Goal: Task Accomplishment & Management: Manage account settings

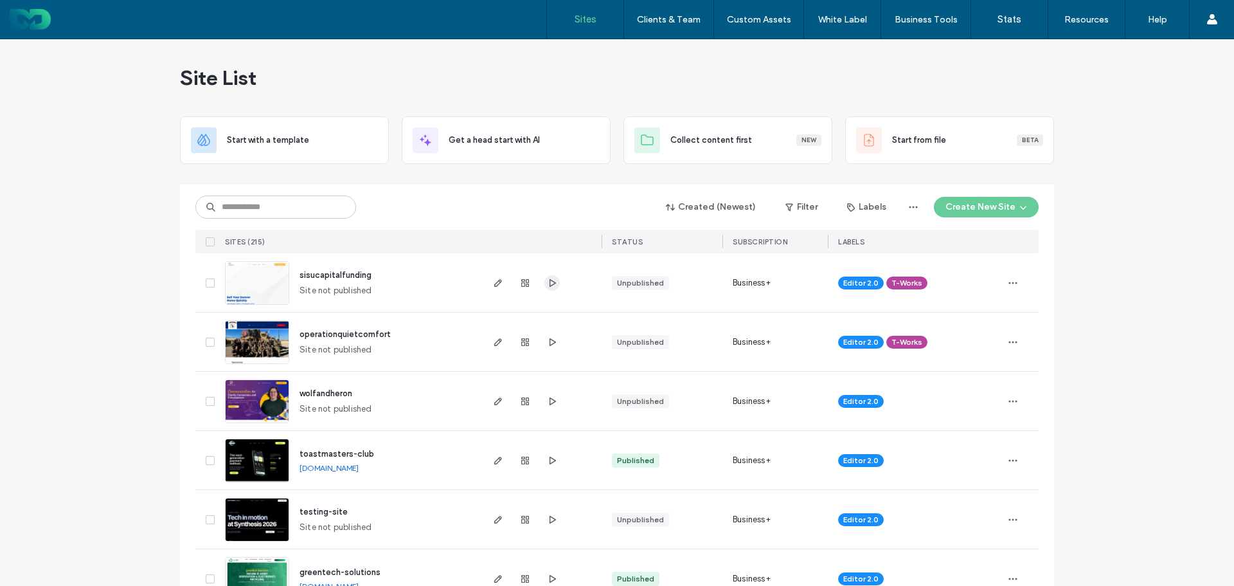
click at [550, 280] on icon "button" at bounding box center [552, 283] width 10 height 10
click at [549, 337] on icon "button" at bounding box center [552, 342] width 10 height 10
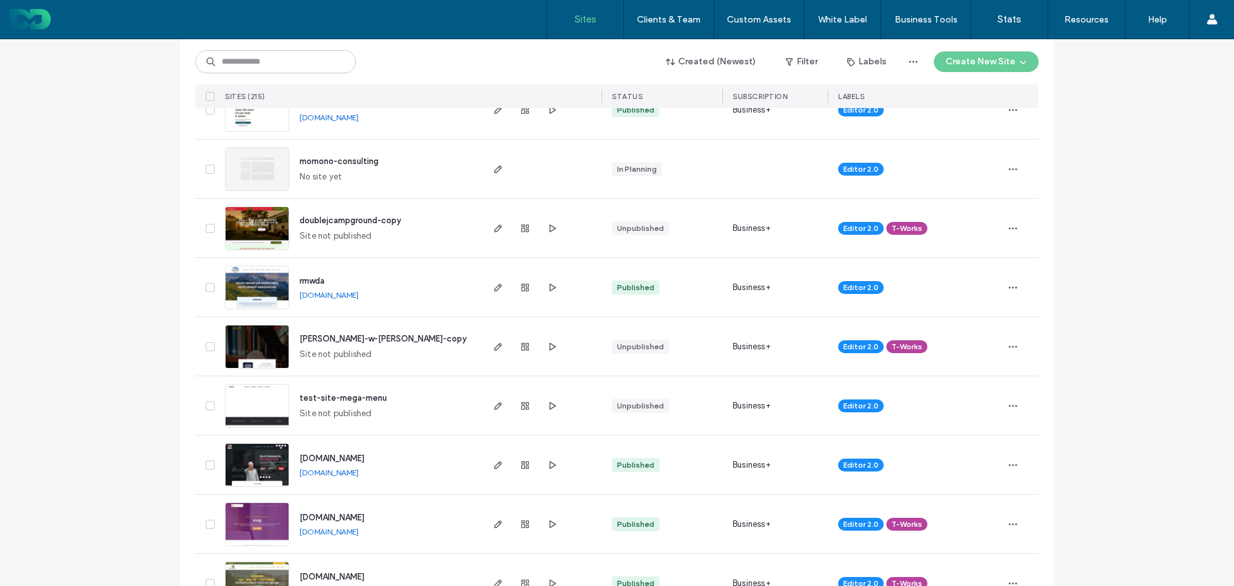
scroll to position [1479, 0]
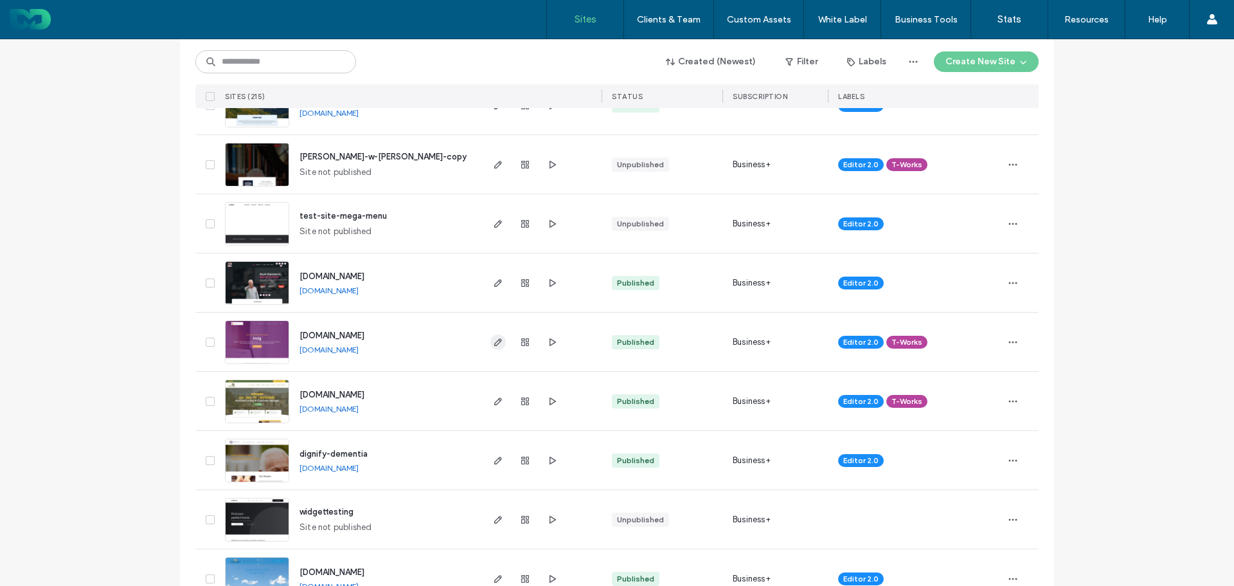
click at [493, 343] on icon "button" at bounding box center [498, 342] width 10 height 10
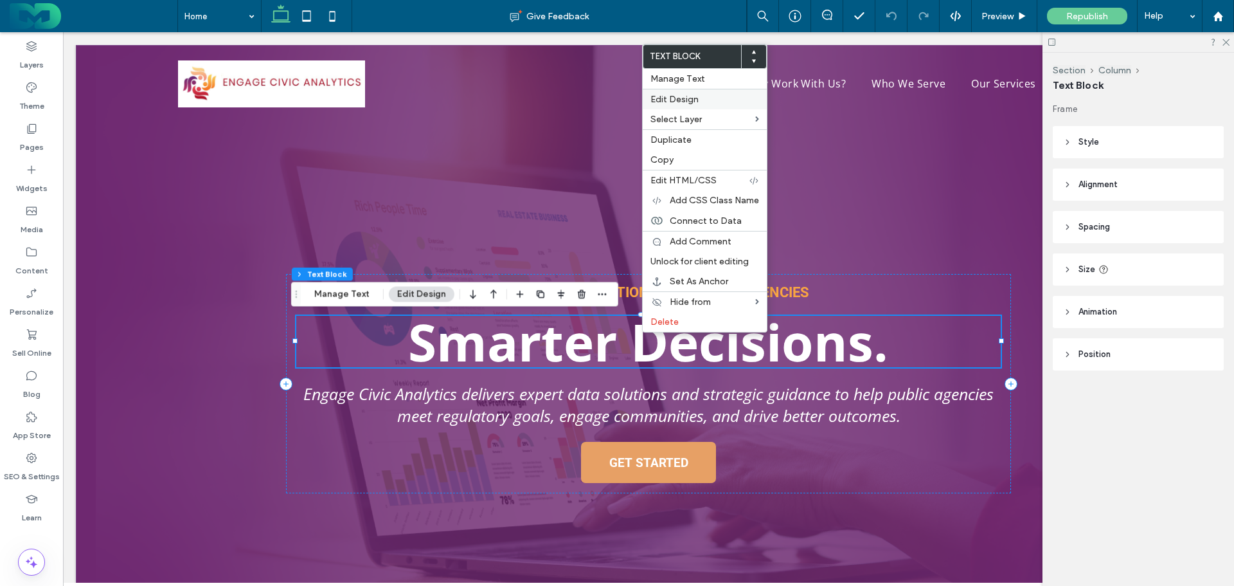
click at [688, 96] on span "Edit Design" at bounding box center [675, 99] width 48 height 11
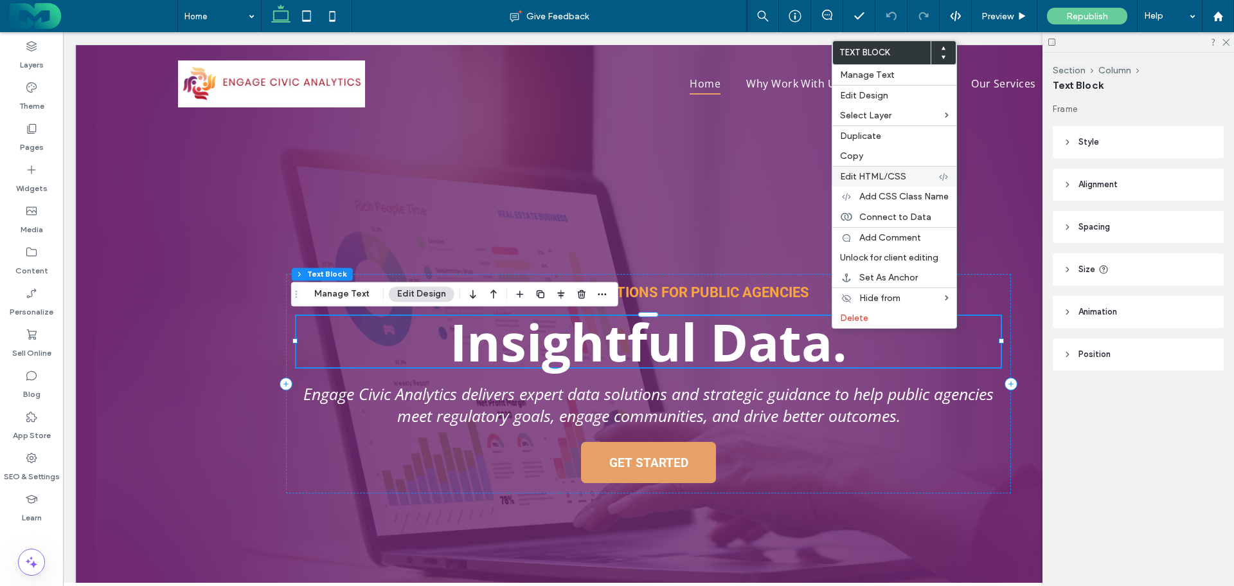
click at [905, 176] on span "Edit HTML/CSS" at bounding box center [873, 176] width 66 height 11
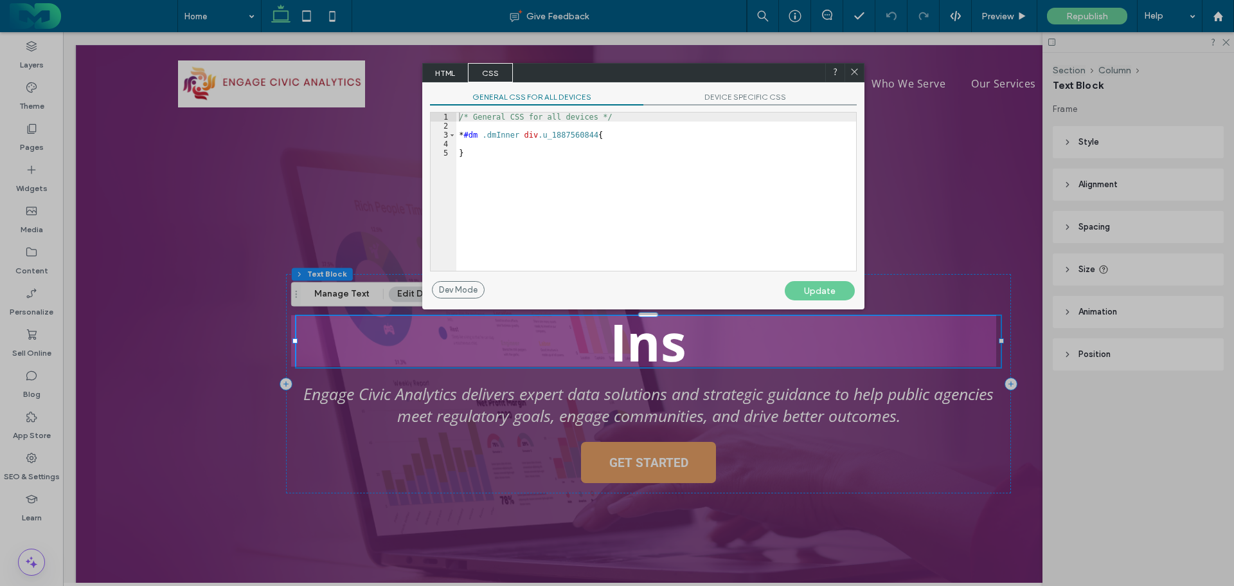
click at [440, 68] on span "HTML" at bounding box center [445, 72] width 45 height 19
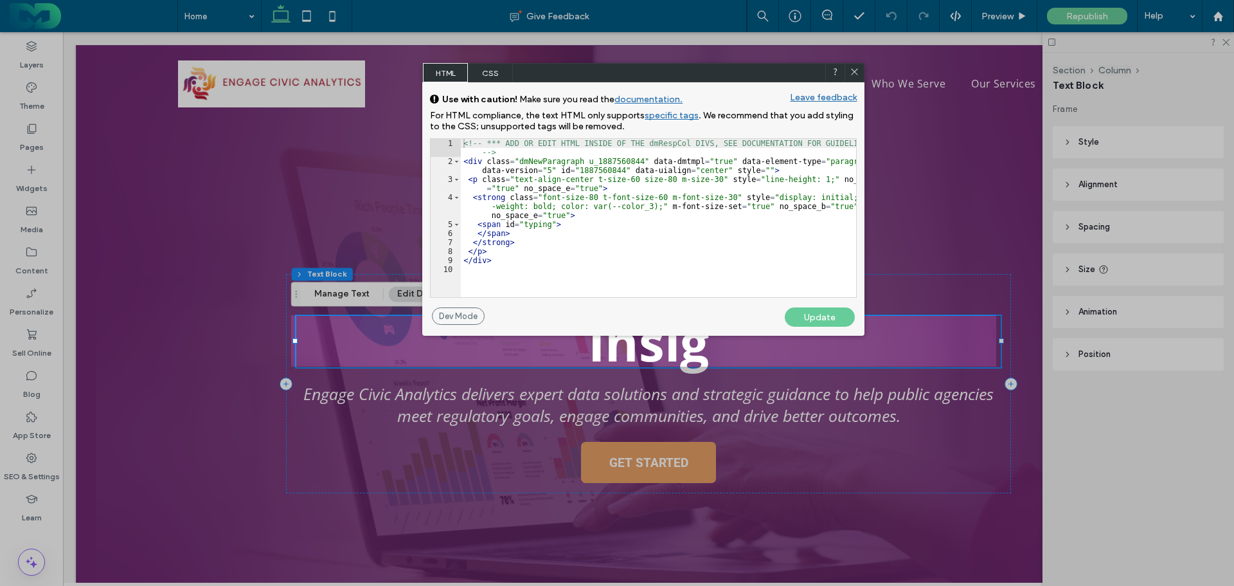
click at [494, 225] on div "<!-- *** ADD OR EDIT HTML INSIDE OF THE dmRespCol DIVS, SEE DOCUMENTATION FOR G…" at bounding box center [658, 231] width 395 height 185
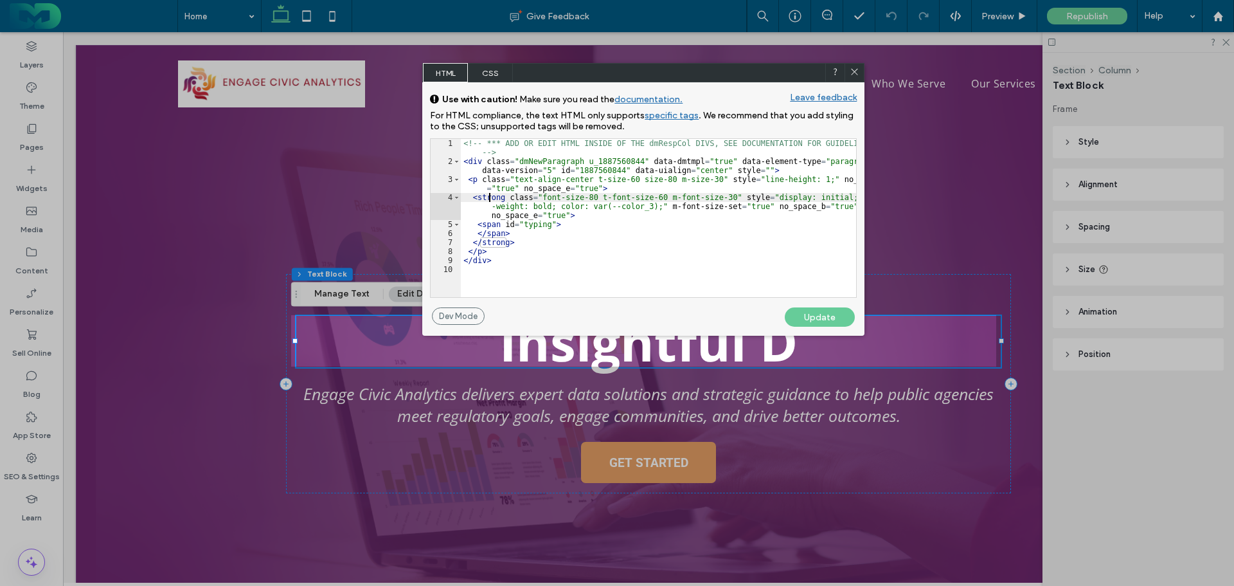
click at [488, 199] on div "<!-- *** ADD OR EDIT HTML INSIDE OF THE dmRespCol DIVS, SEE DOCUMENTATION FOR G…" at bounding box center [658, 231] width 395 height 185
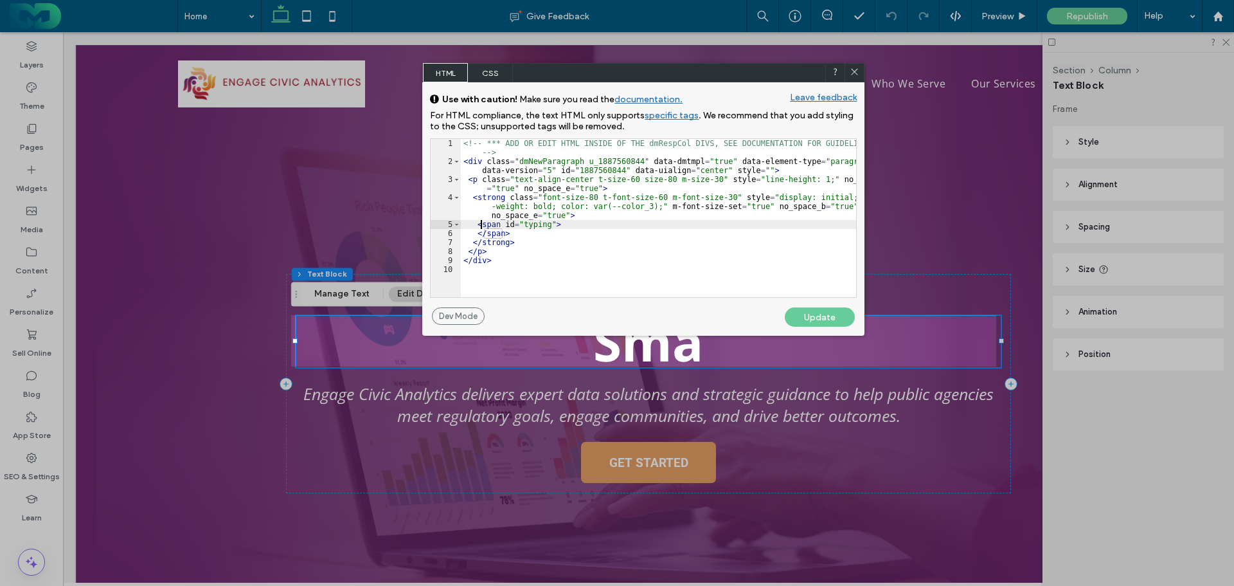
click at [480, 225] on div "<!-- *** ADD OR EDIT HTML INSIDE OF THE dmRespCol DIVS, SEE DOCUMENTATION FOR G…" at bounding box center [658, 231] width 395 height 185
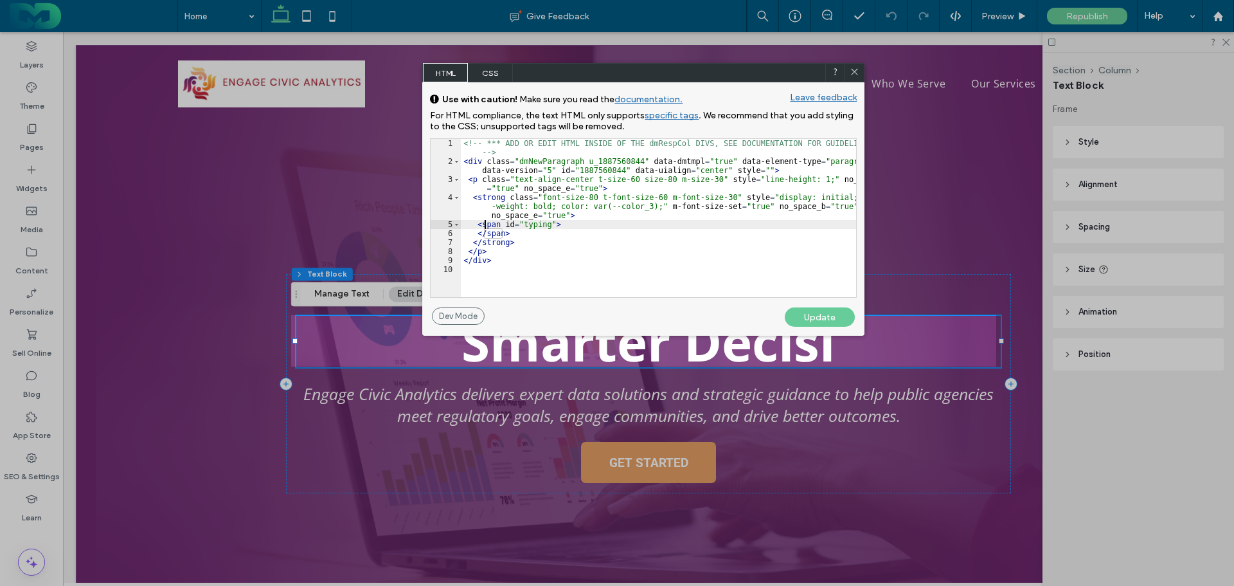
click at [484, 224] on div "<!-- *** ADD OR EDIT HTML INSIDE OF THE dmRespCol DIVS, SEE DOCUMENTATION FOR G…" at bounding box center [658, 231] width 395 height 185
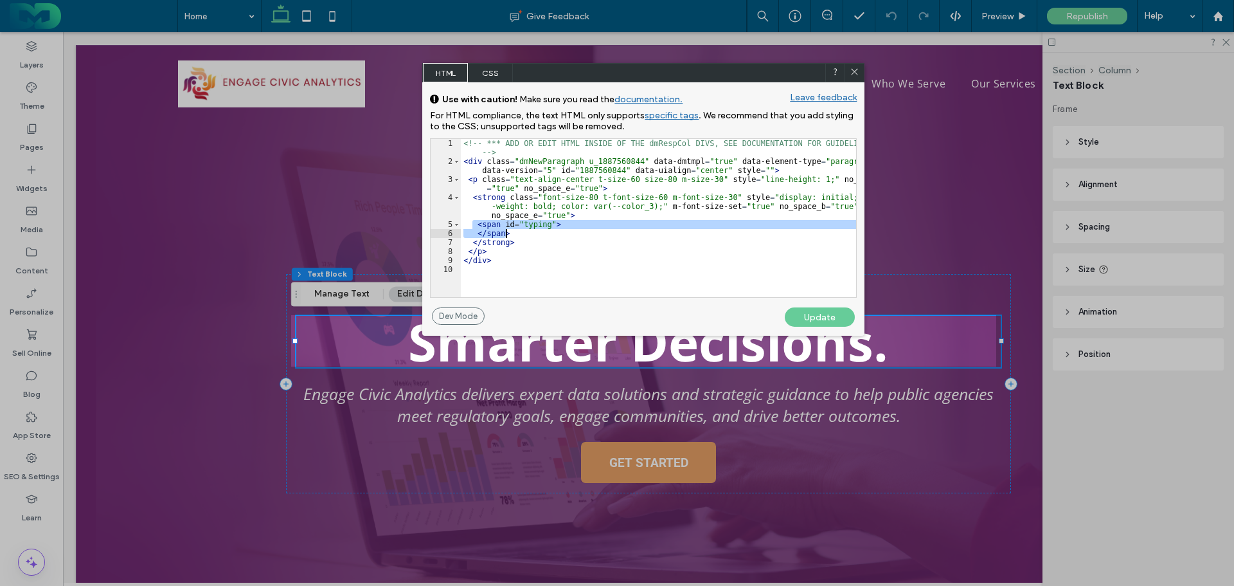
drag, startPoint x: 473, startPoint y: 224, endPoint x: 507, endPoint y: 231, distance: 34.8
click at [507, 231] on div "<!-- *** ADD OR EDIT HTML INSIDE OF THE dmRespCol DIVS, SEE DOCUMENTATION FOR G…" at bounding box center [658, 231] width 395 height 185
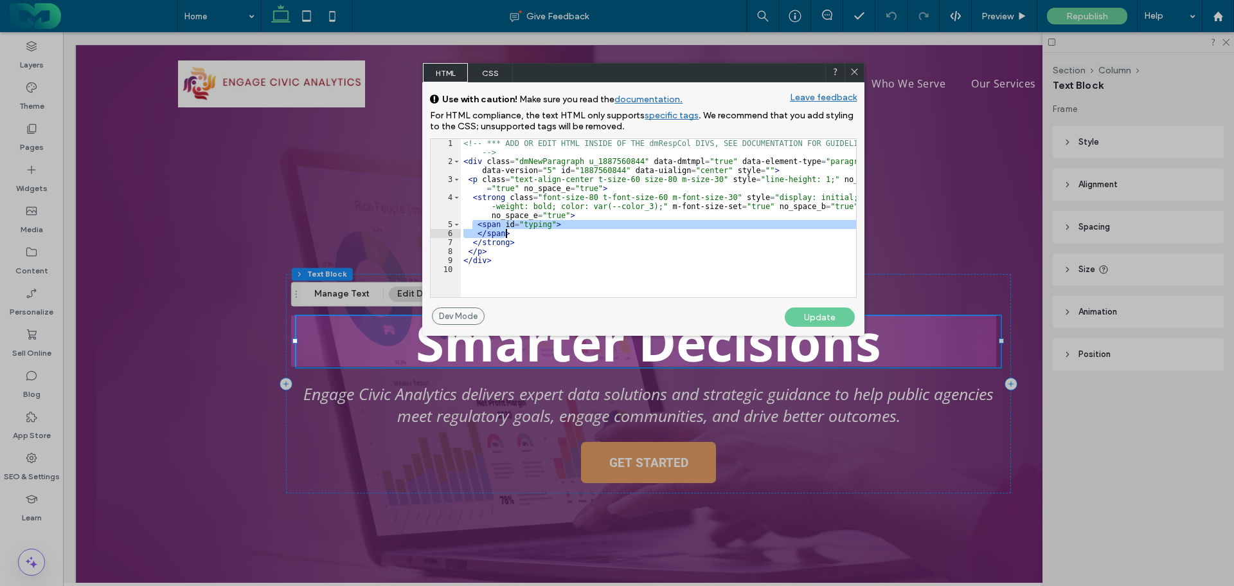
click at [856, 75] on icon at bounding box center [855, 72] width 10 height 10
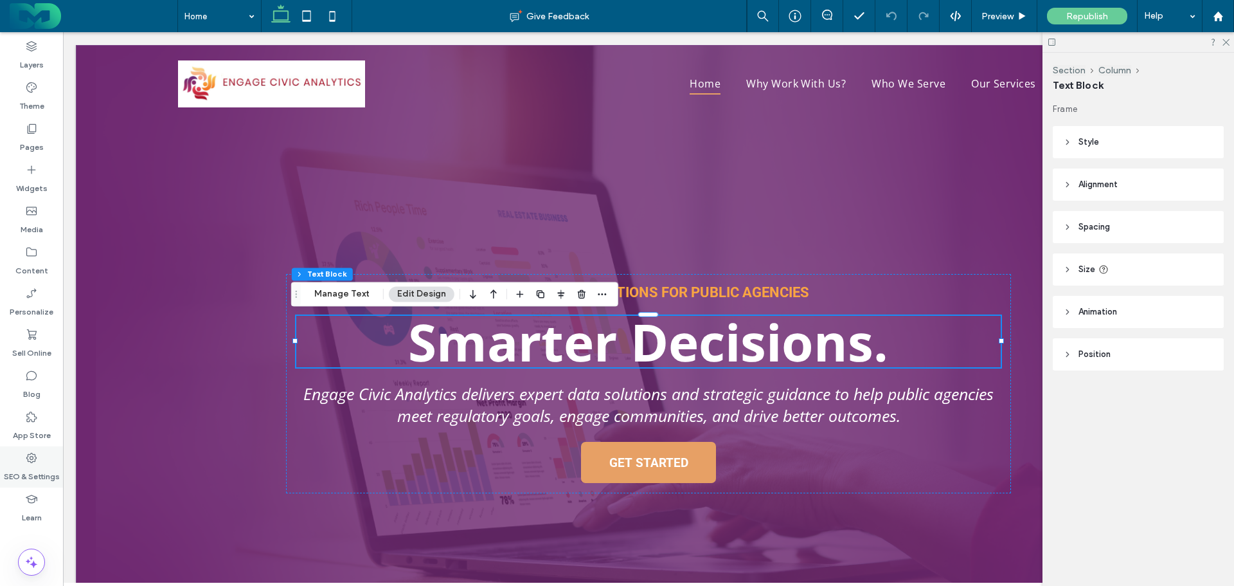
click at [49, 471] on label "SEO & Settings" at bounding box center [32, 473] width 56 height 18
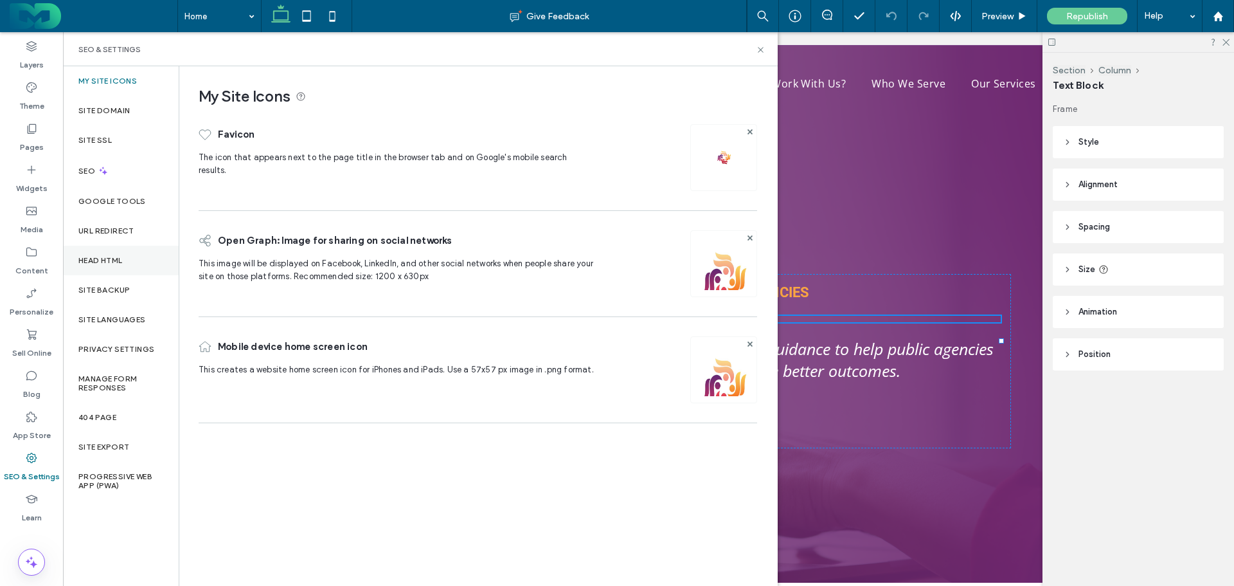
click at [116, 259] on label "Head HTML" at bounding box center [100, 260] width 44 height 9
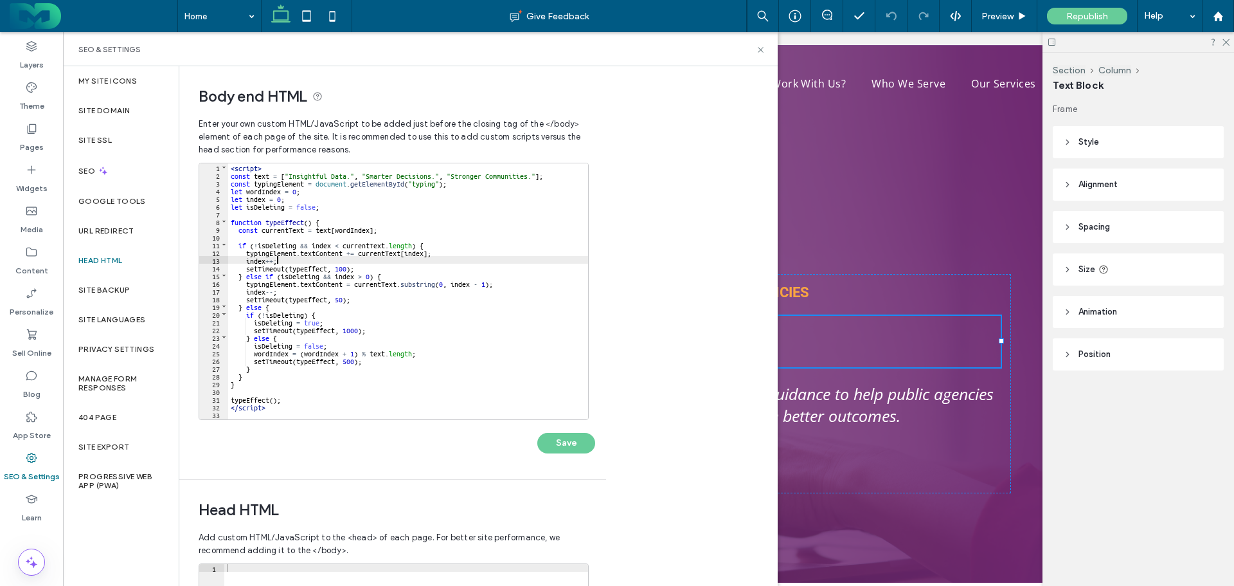
click at [312, 257] on div "< script > const text = [ "Insightful Data." , "Smarter Decisions." , "Stronger…" at bounding box center [408, 298] width 360 height 271
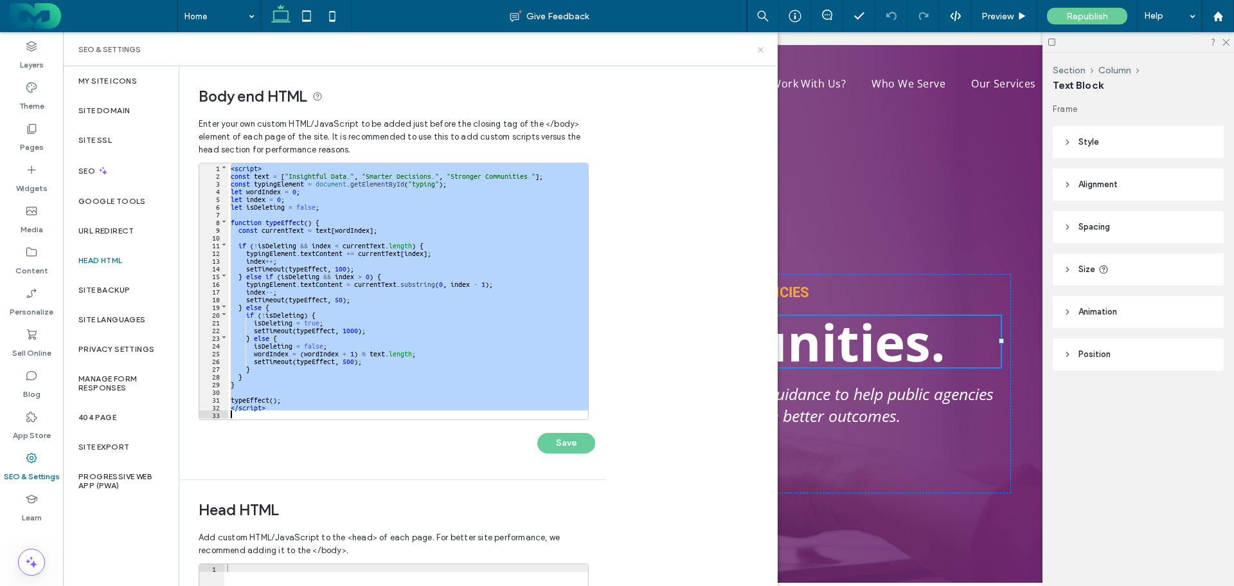
click at [761, 50] on use at bounding box center [760, 49] width 5 height 5
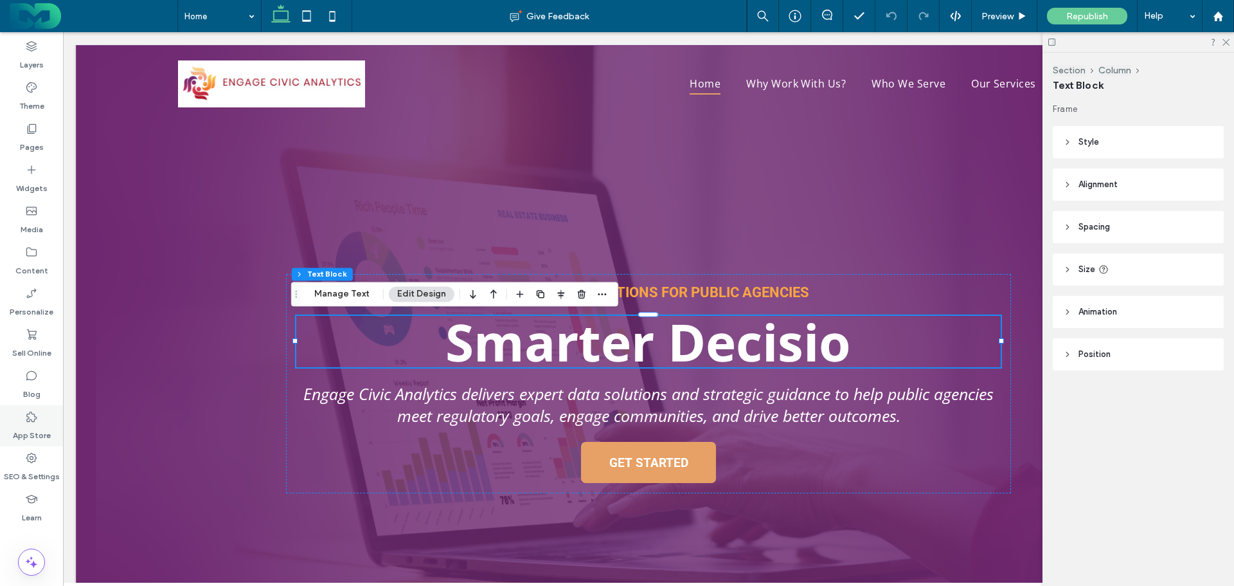
click at [30, 452] on icon at bounding box center [31, 457] width 13 height 13
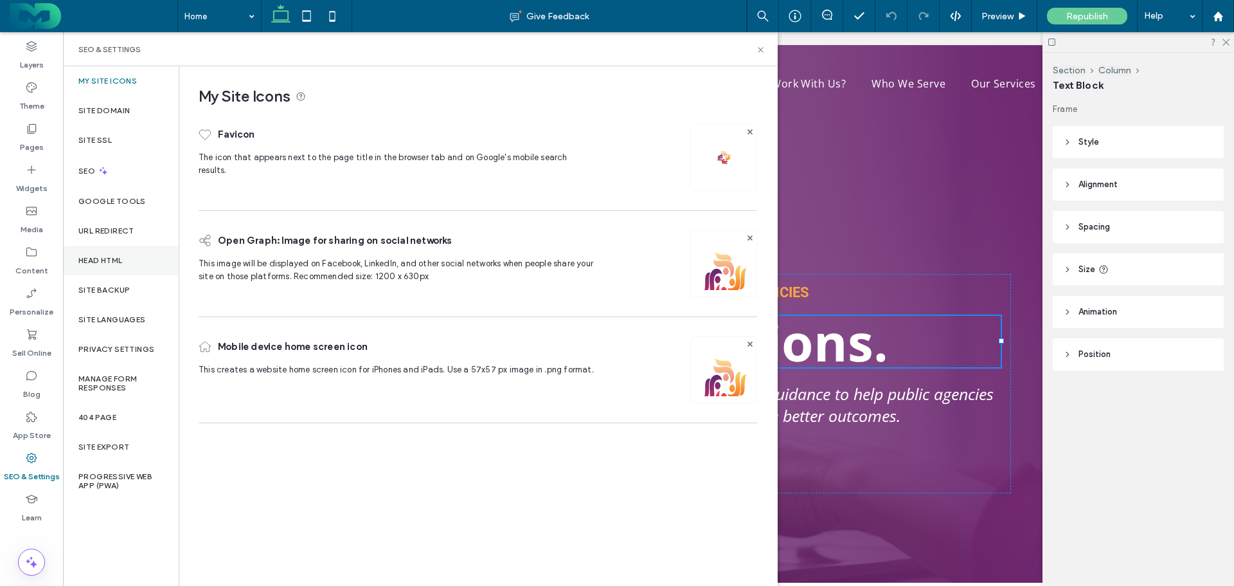
click at [122, 260] on label "Head HTML" at bounding box center [100, 260] width 44 height 9
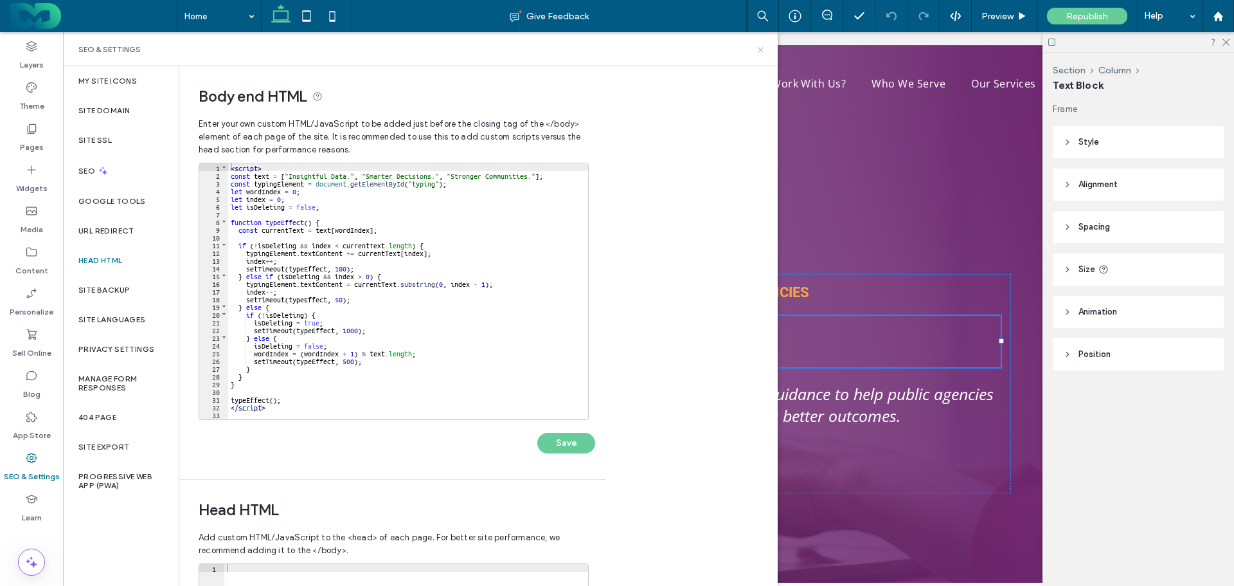
click at [763, 46] on icon at bounding box center [761, 50] width 10 height 10
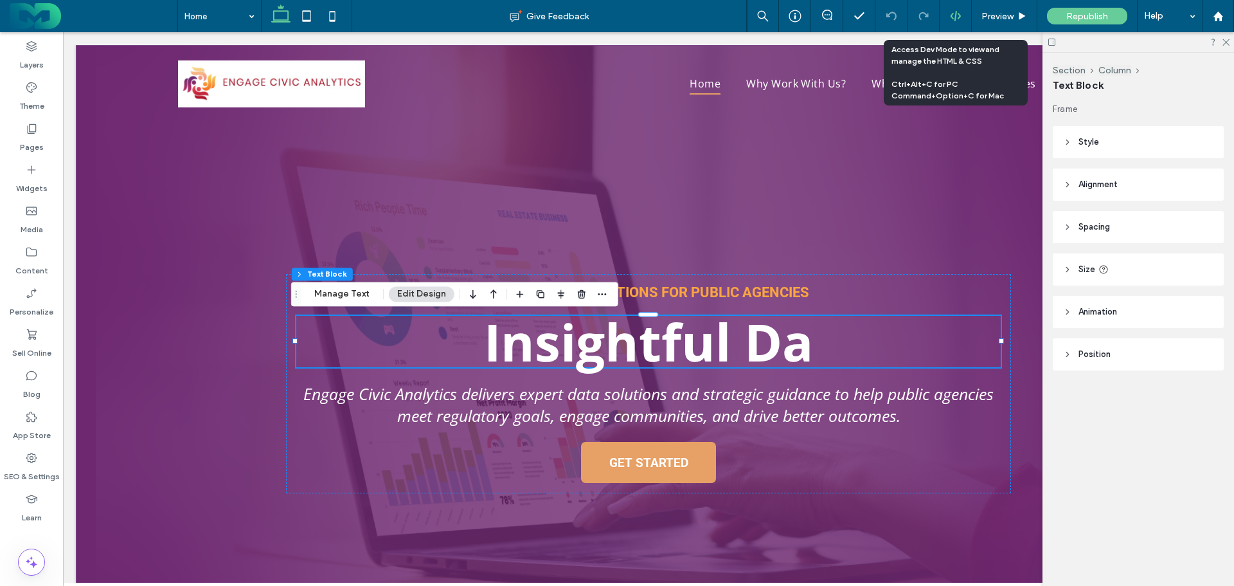
click at [959, 15] on use at bounding box center [955, 16] width 10 height 10
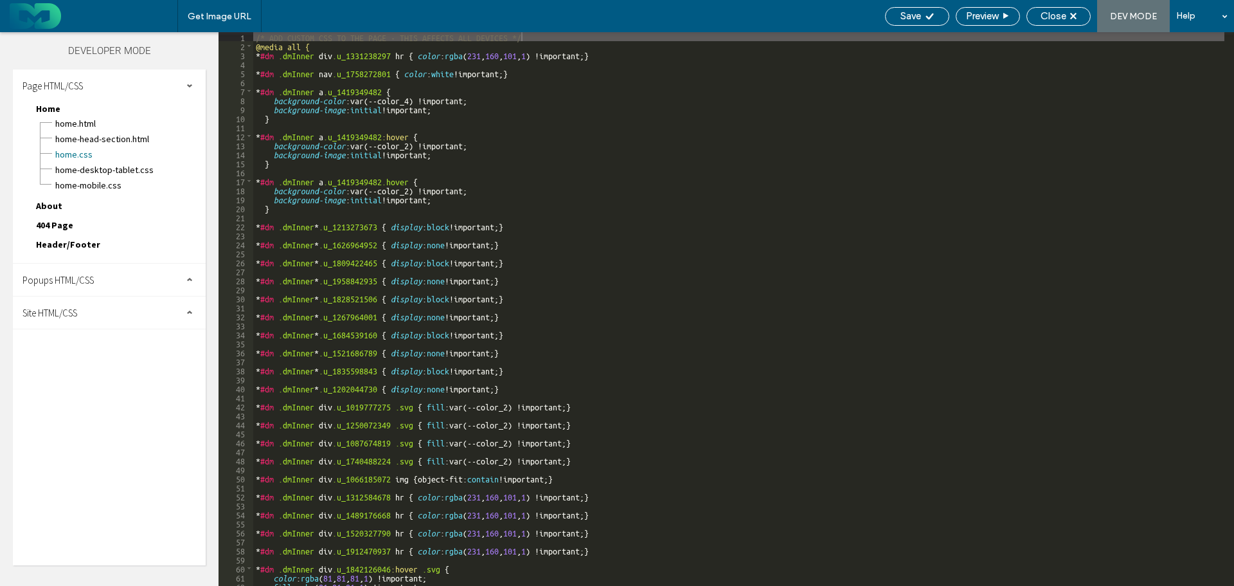
click at [89, 312] on div "Site HTML/CSS" at bounding box center [109, 312] width 193 height 32
click at [75, 365] on span "site.css" at bounding box center [133, 368] width 146 height 13
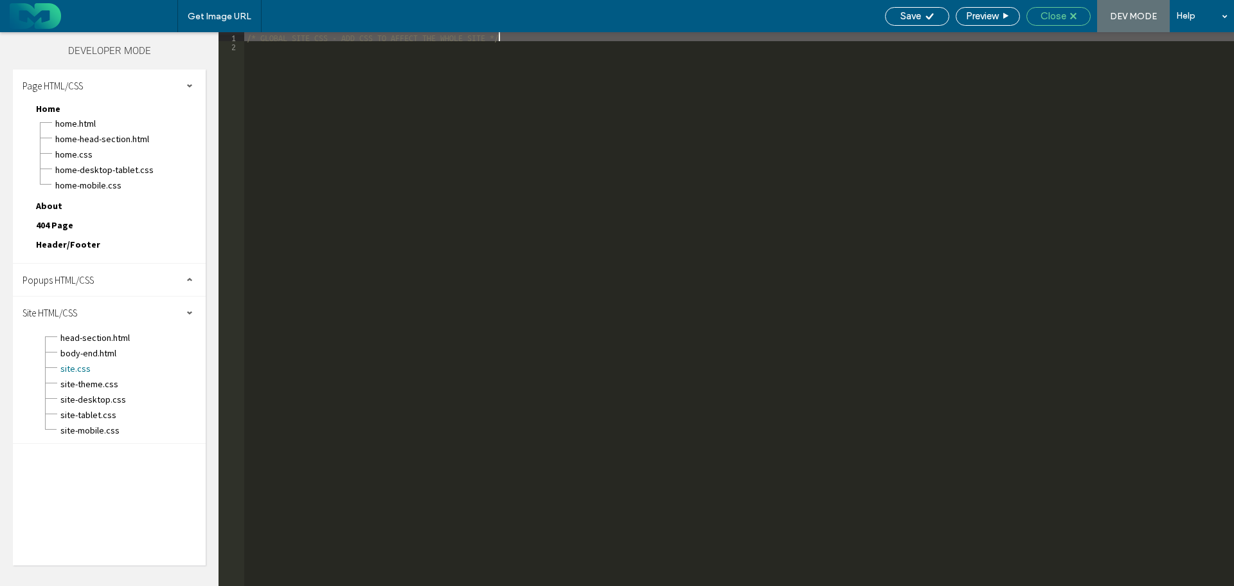
click at [1063, 21] on span "Close" at bounding box center [1054, 16] width 26 height 12
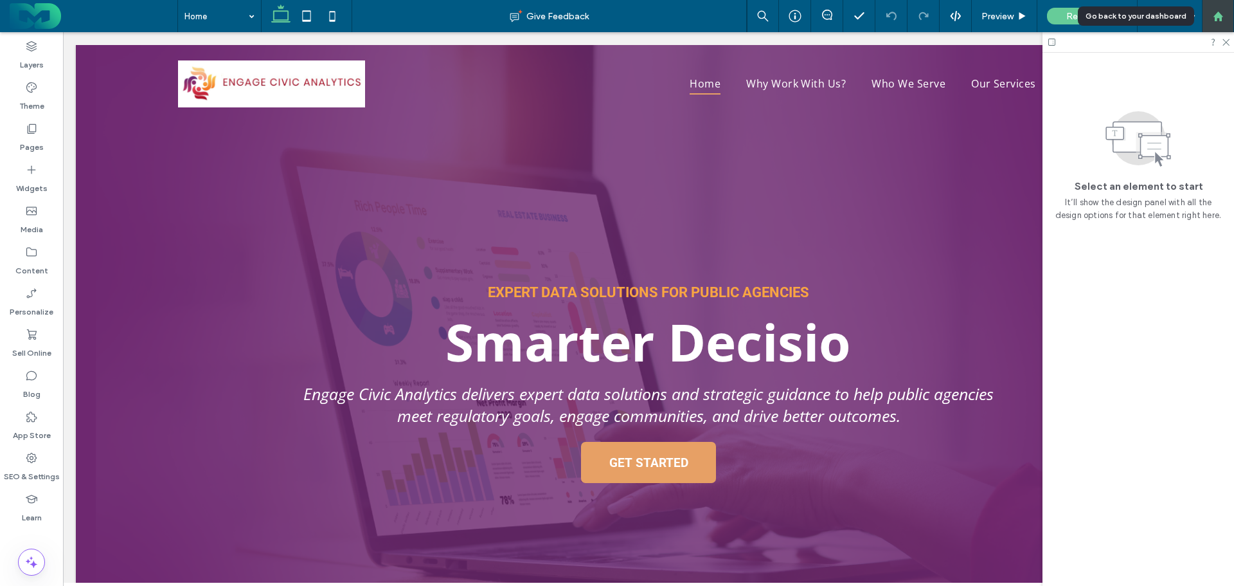
click at [1226, 14] on div at bounding box center [1218, 16] width 31 height 11
